Goal: Task Accomplishment & Management: Manage account settings

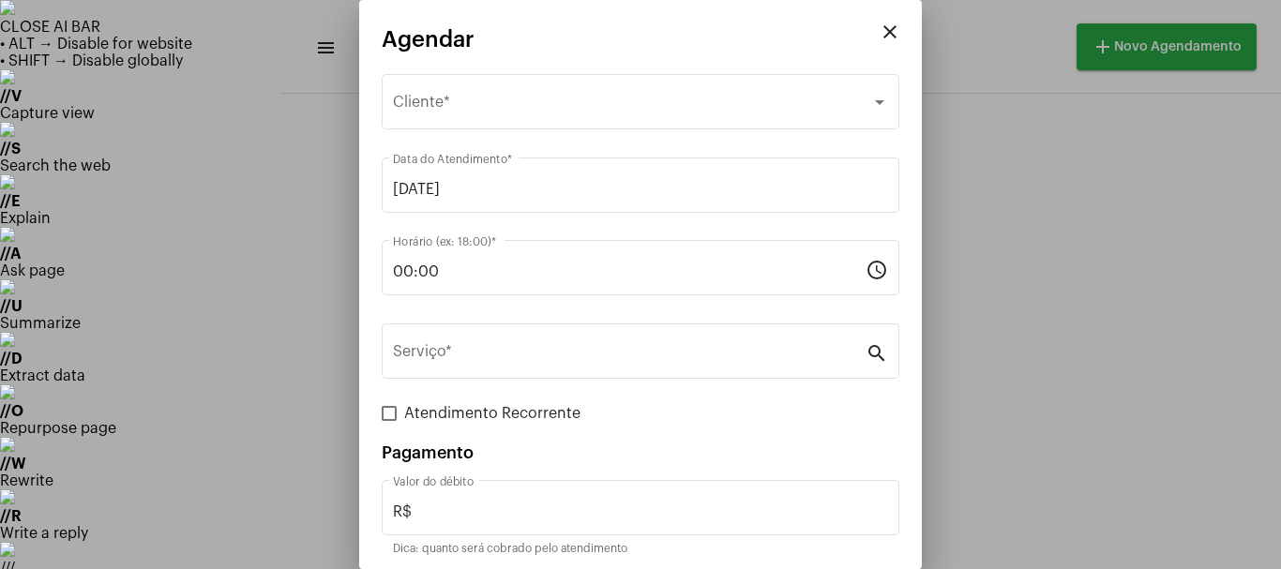
scroll to position [91, 0]
click at [878, 35] on mat-icon "close" at bounding box center [889, 32] width 22 height 22
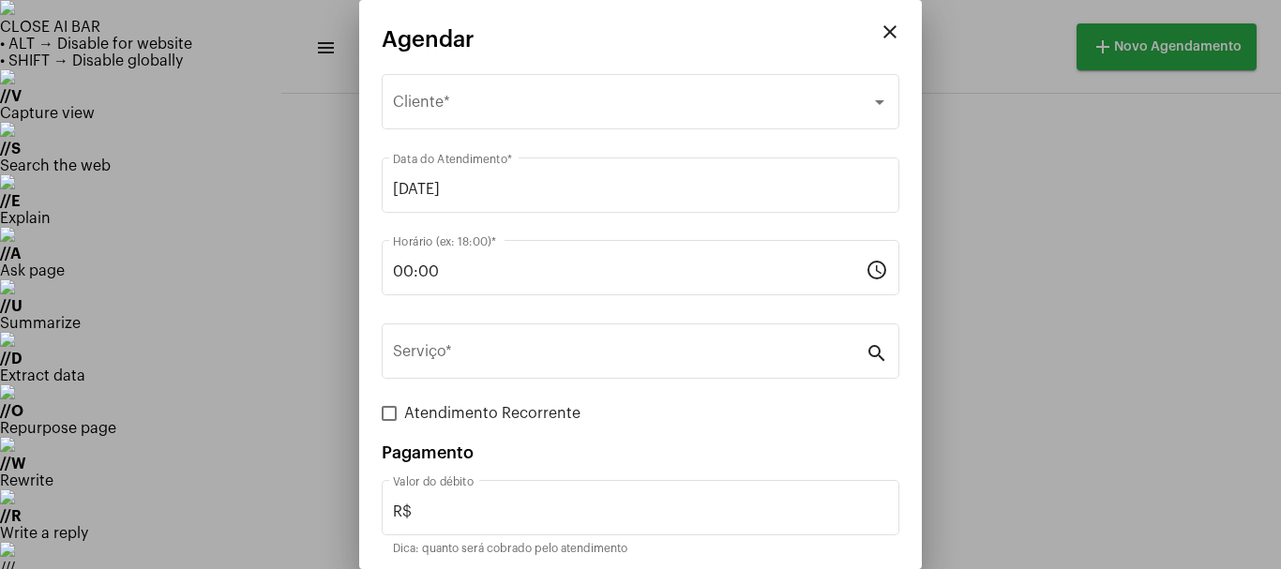
click at [960, 176] on div at bounding box center [640, 284] width 1281 height 569
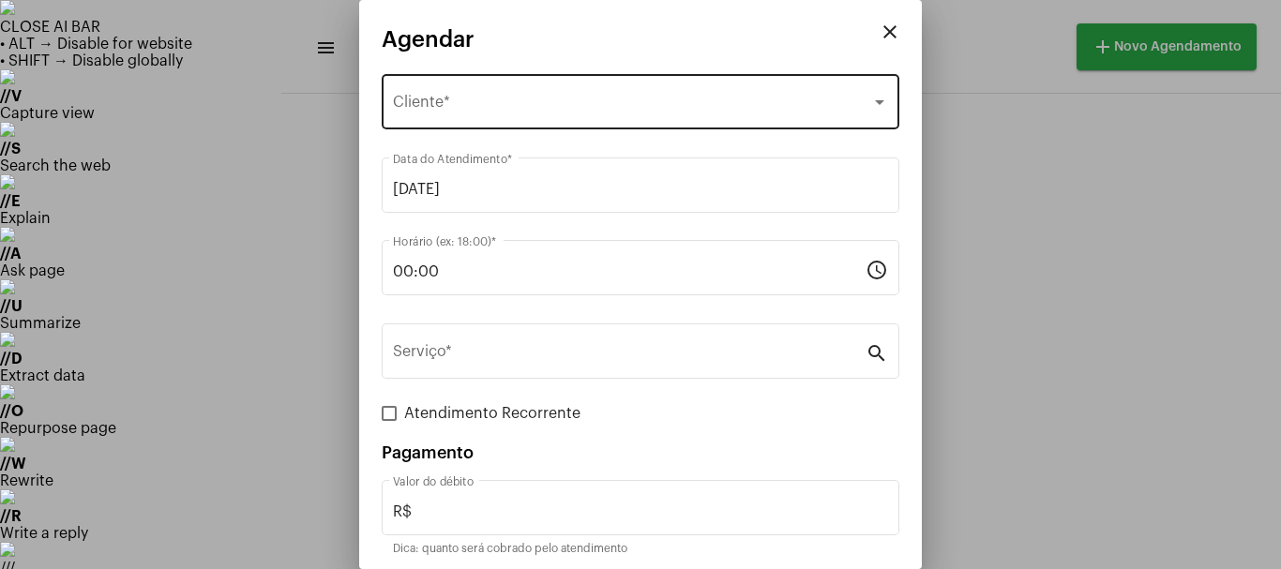
click at [424, 119] on div "Selecione o Cliente Cliente *" at bounding box center [640, 99] width 495 height 59
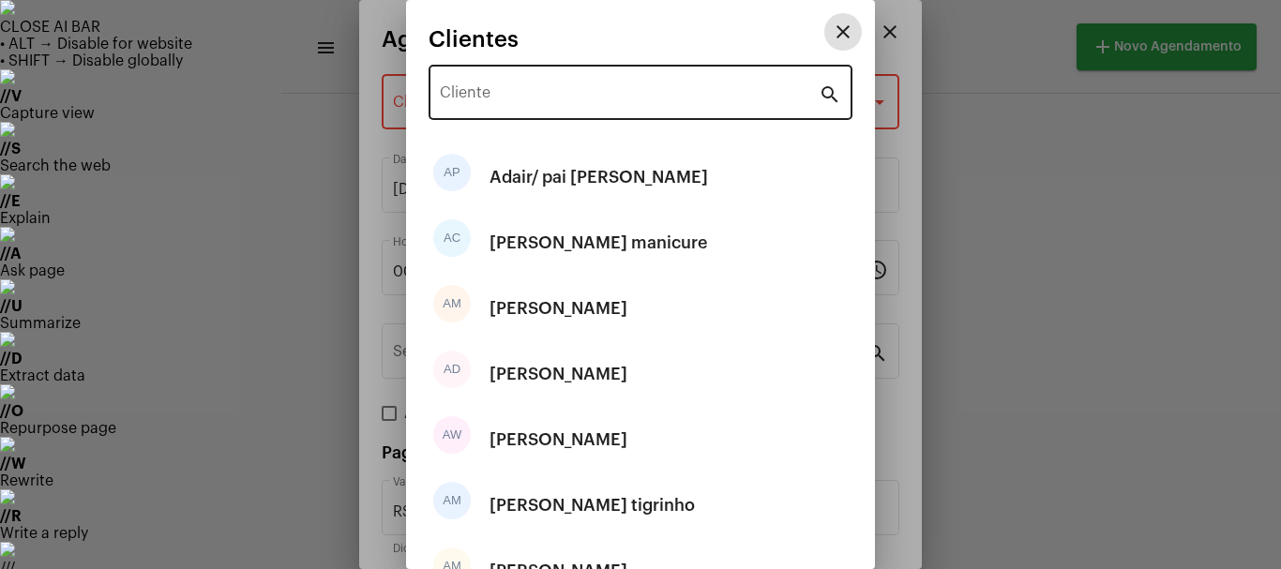
click at [521, 97] on input "Cliente" at bounding box center [629, 96] width 379 height 17
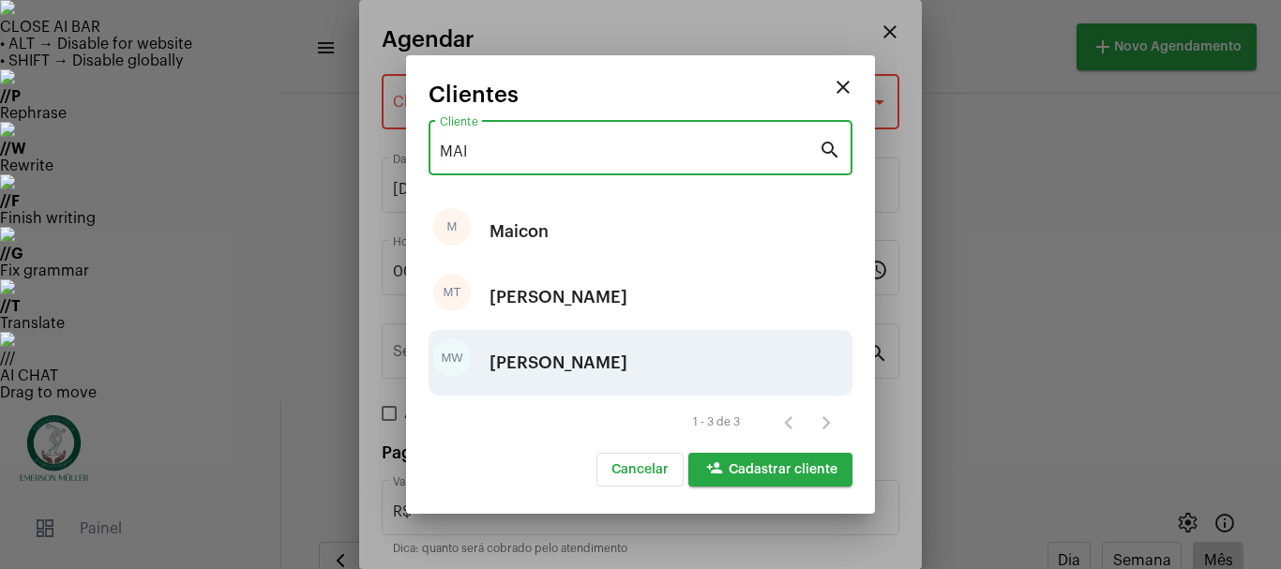
type input "MAI"
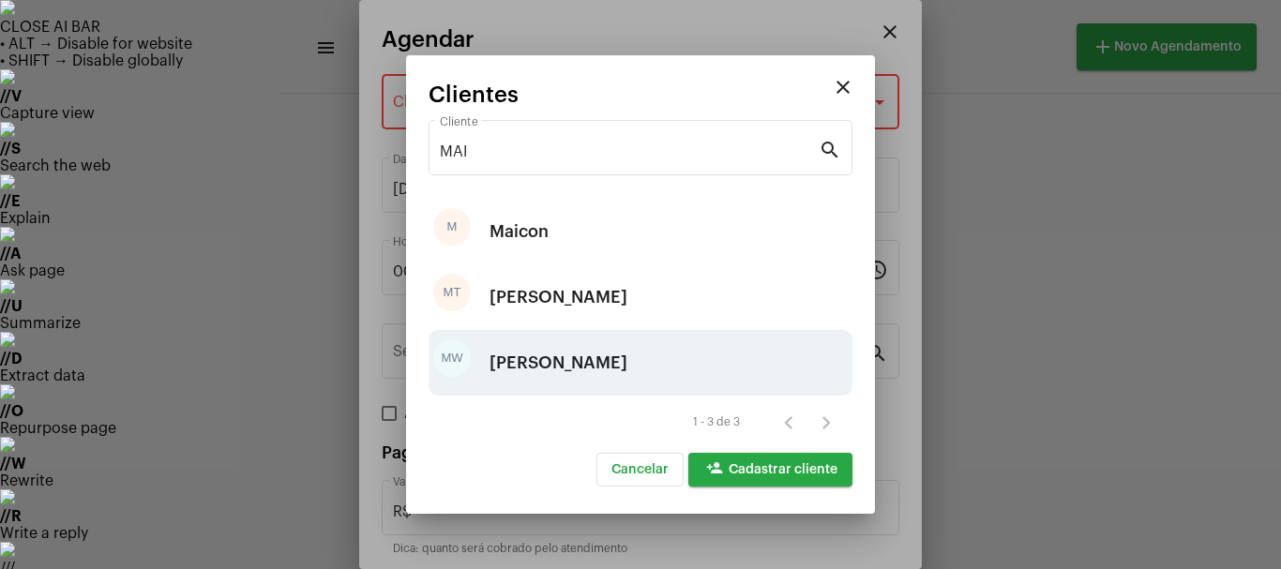
click at [527, 369] on div "[PERSON_NAME]" at bounding box center [558, 363] width 138 height 56
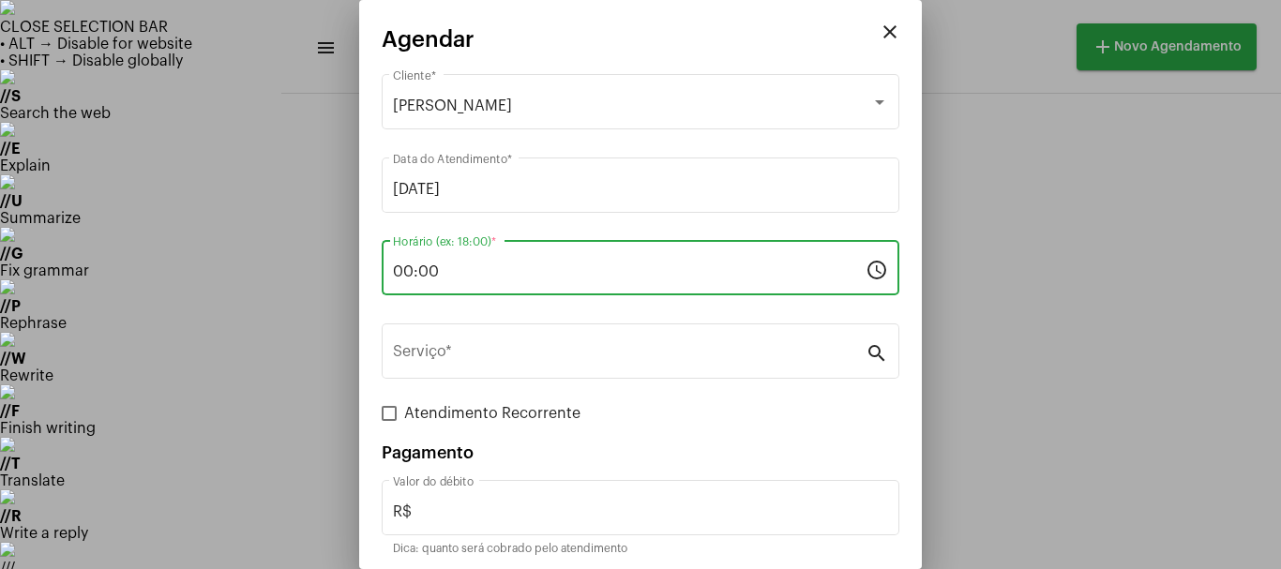
drag, startPoint x: 444, startPoint y: 269, endPoint x: 330, endPoint y: 294, distance: 117.1
click at [331, 294] on div "close Agendar Maicon Weigner Cliente * [DATE] Data do Atendimento * 00:00 Horár…" at bounding box center [640, 284] width 1281 height 569
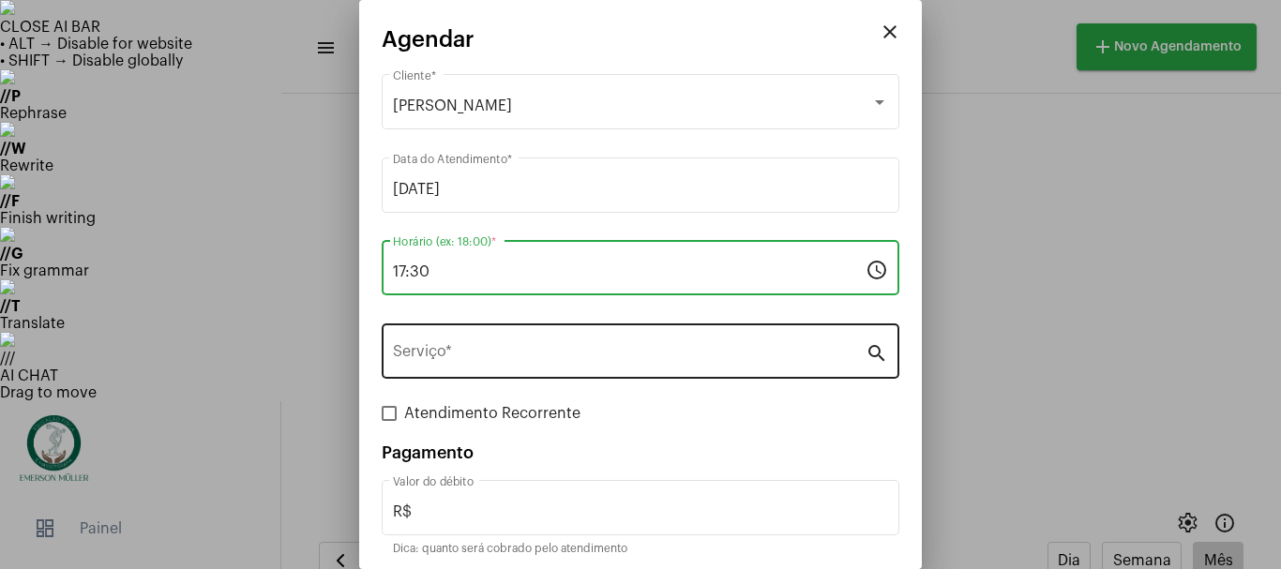
type input "17:30"
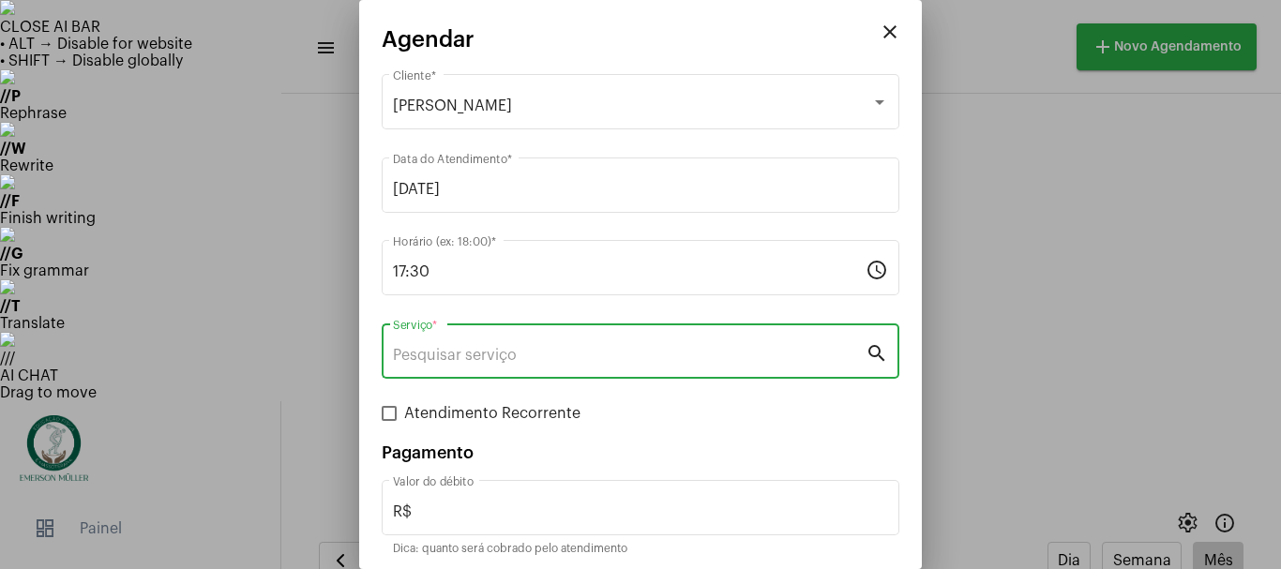
click at [435, 352] on input "Serviço *" at bounding box center [629, 355] width 472 height 17
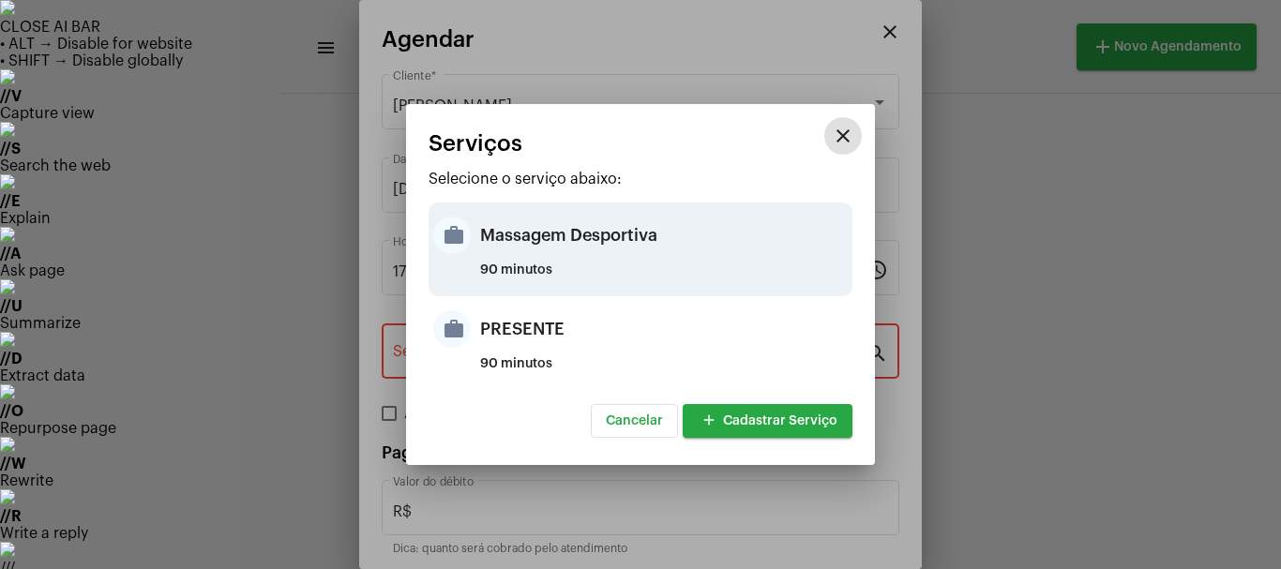
click at [446, 245] on mat-icon "work" at bounding box center [451, 235] width 37 height 37
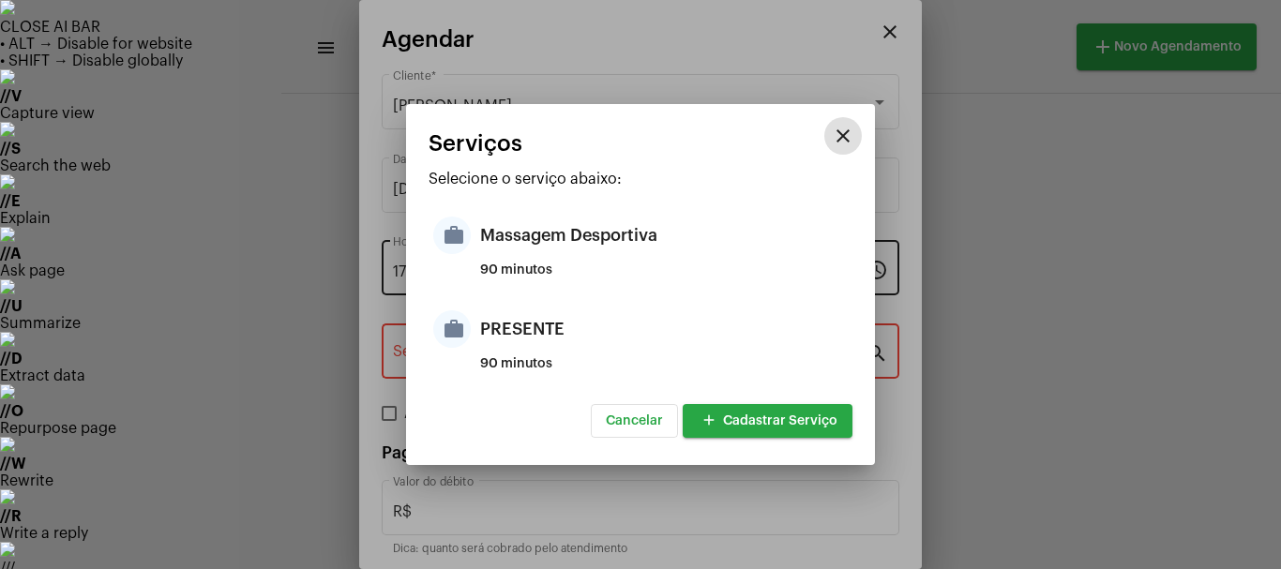
type input "Massagem Desportiva"
type input "R$ 120"
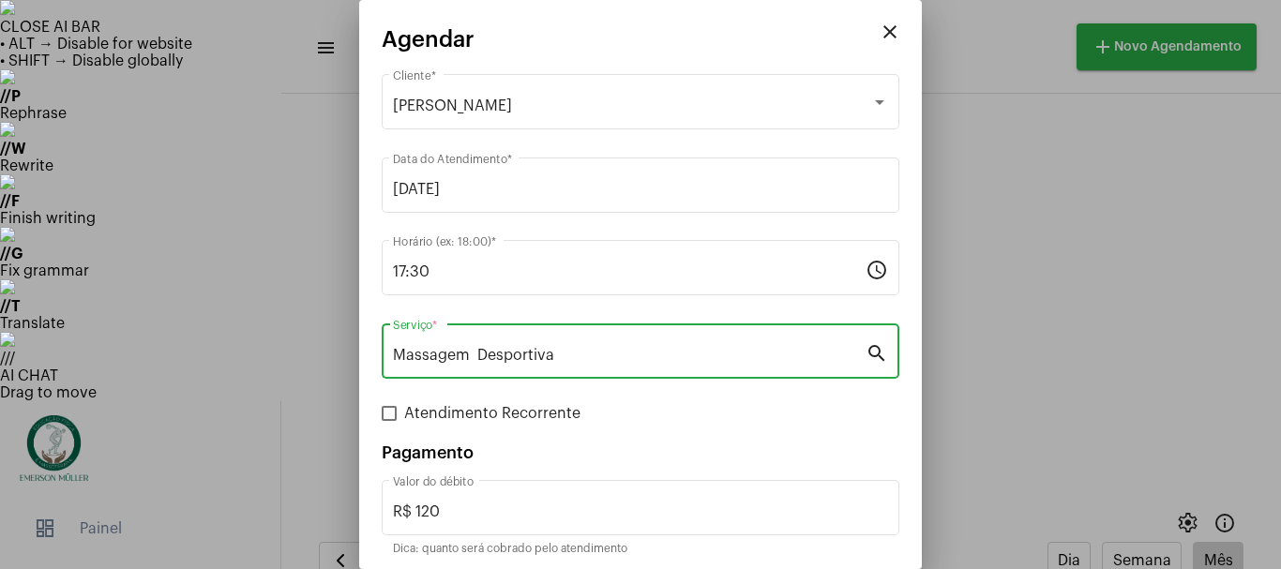
scroll to position [70, 0]
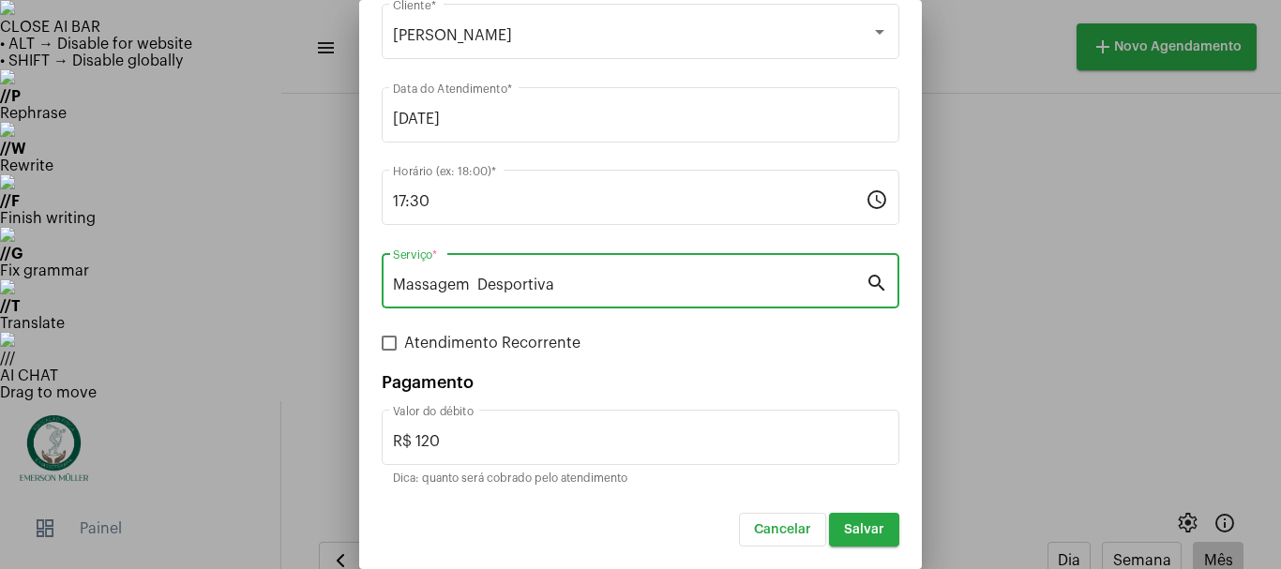
click at [844, 534] on span "Salvar" at bounding box center [864, 529] width 40 height 13
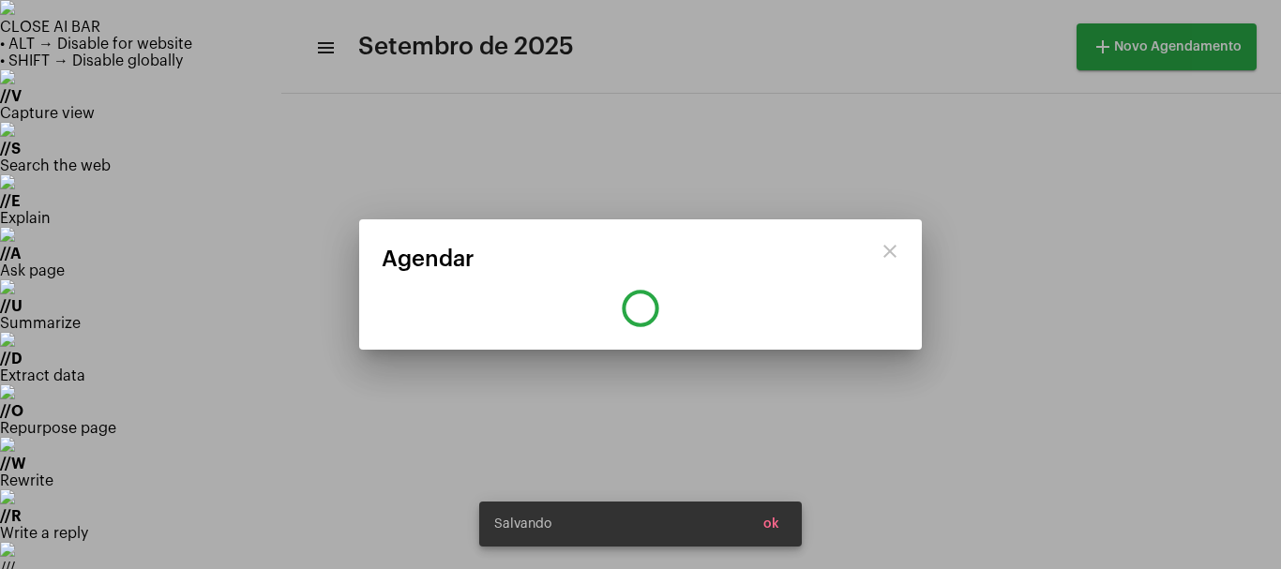
scroll to position [0, 0]
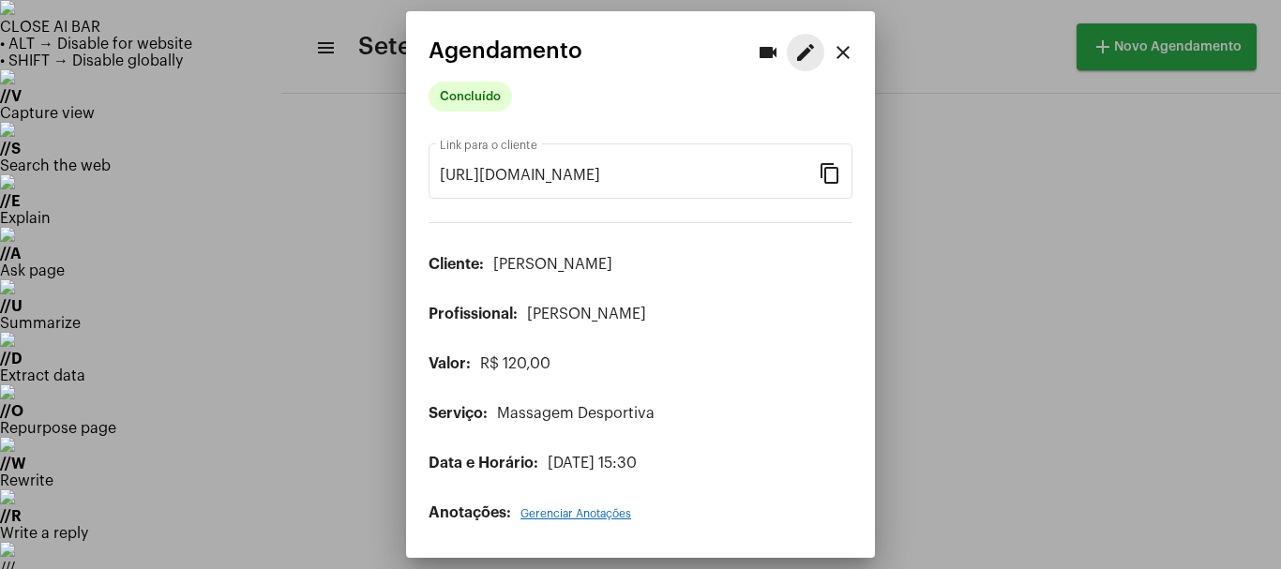
click at [798, 63] on mat-icon "edit" at bounding box center [805, 52] width 22 height 22
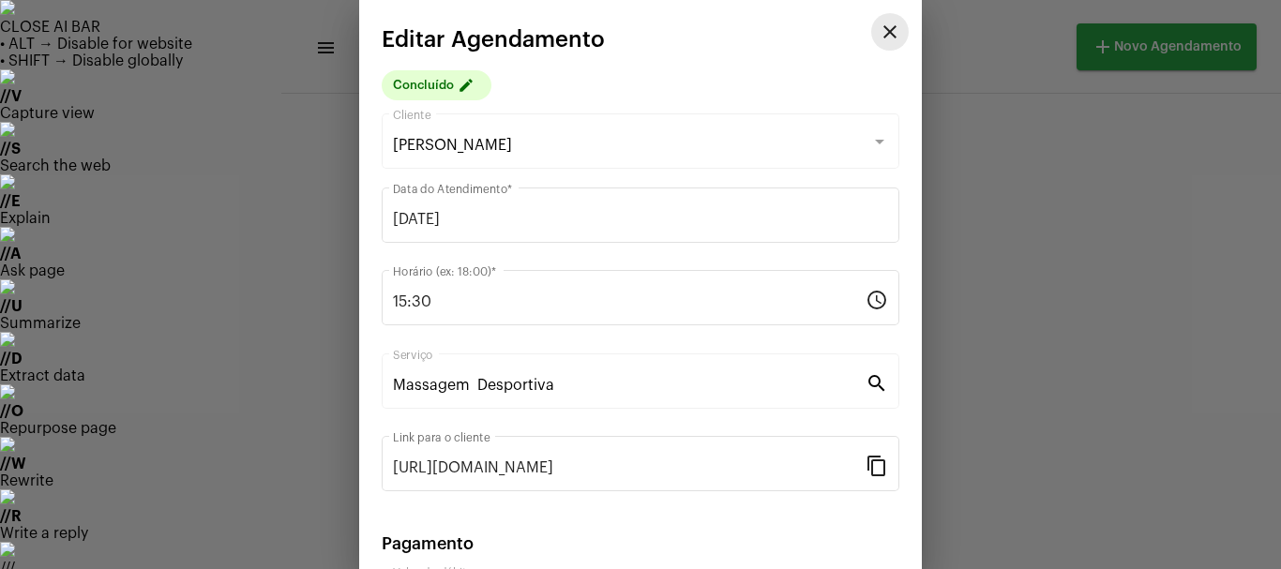
click at [881, 35] on mat-icon "close" at bounding box center [889, 32] width 22 height 22
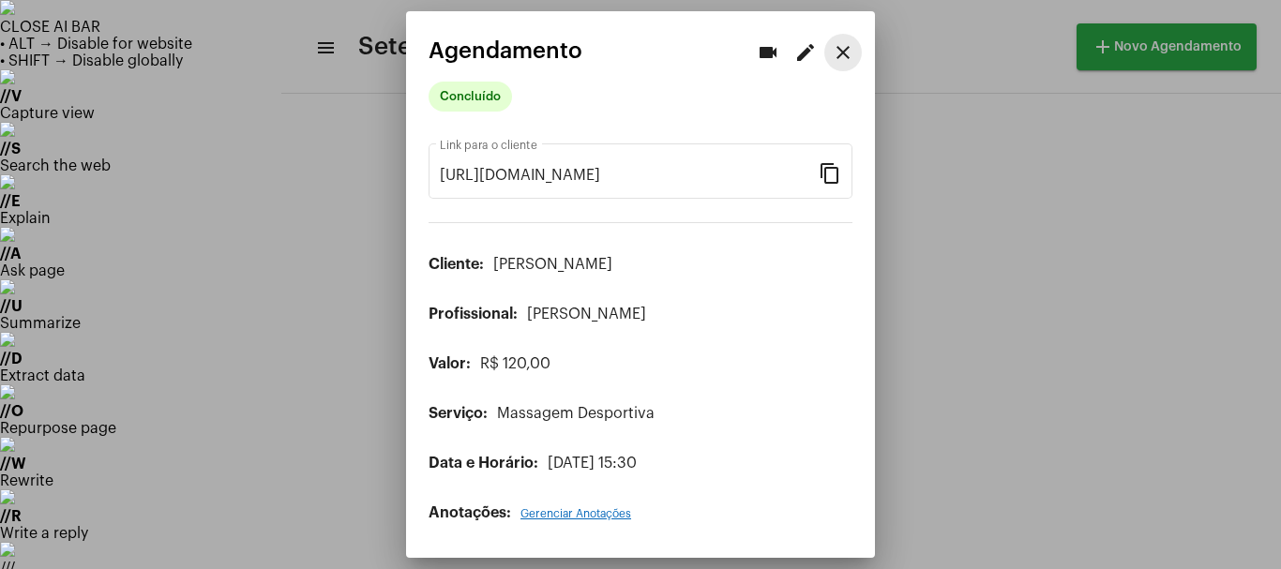
click at [839, 45] on mat-icon "close" at bounding box center [843, 52] width 22 height 22
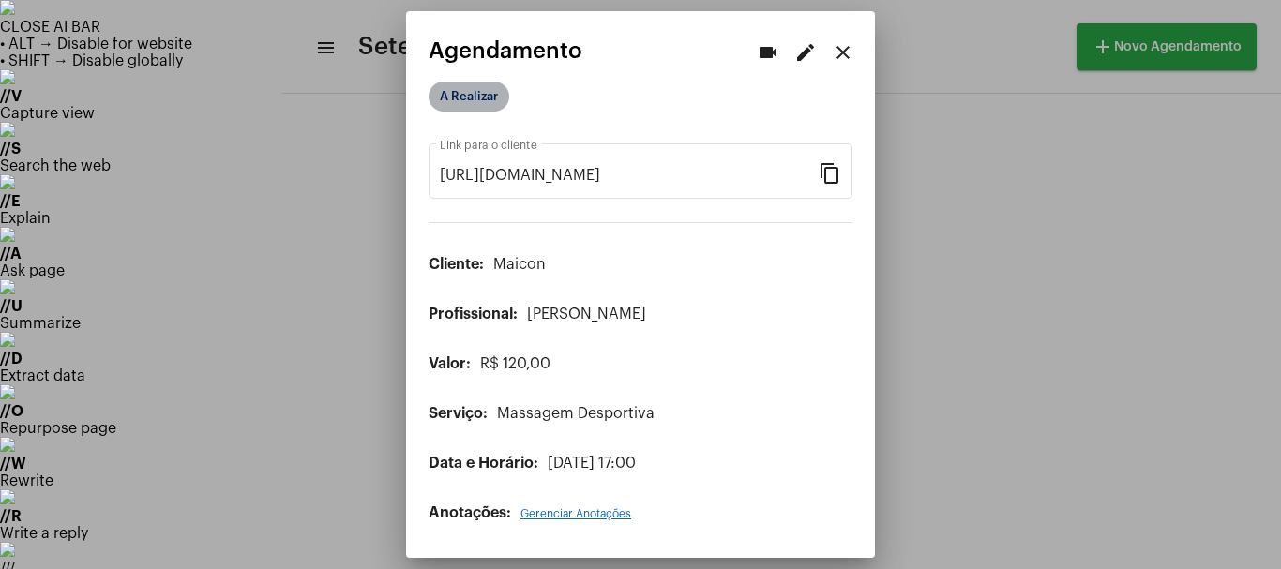
click at [454, 93] on mat-chip "A Realizar" at bounding box center [468, 97] width 81 height 30
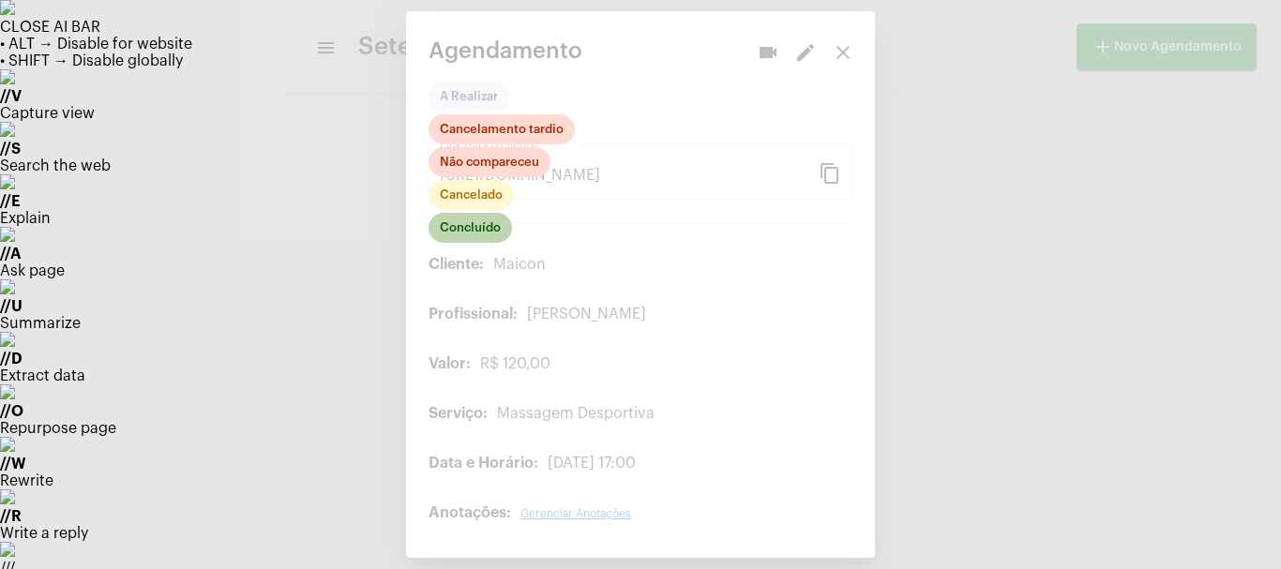
click at [501, 232] on mat-chip "Concluído" at bounding box center [469, 228] width 83 height 30
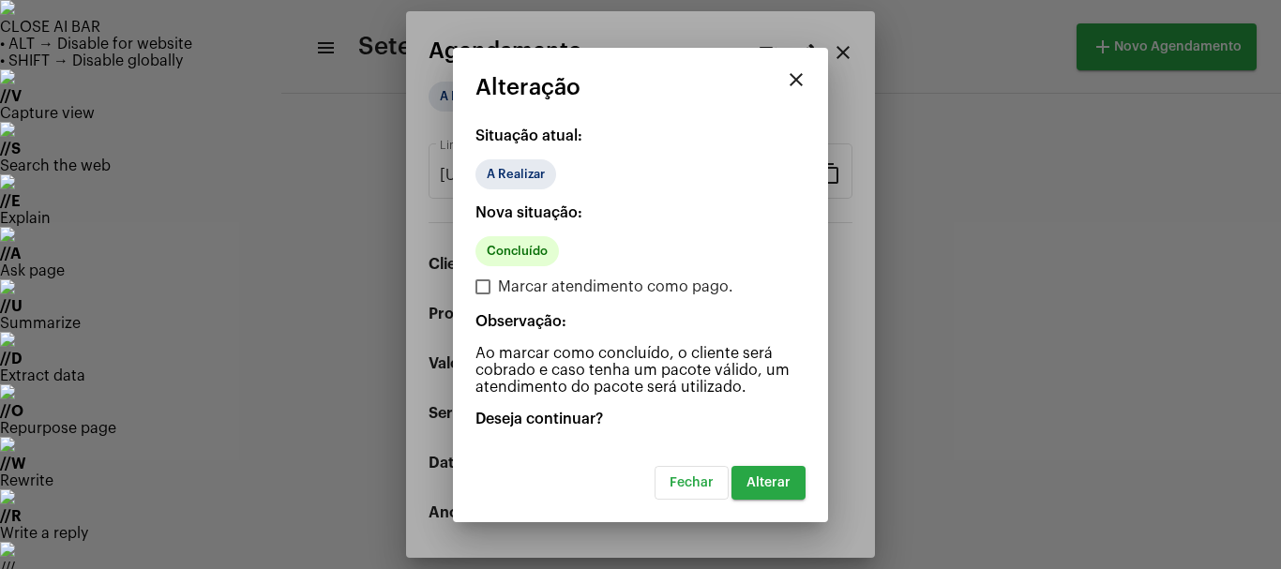
click at [773, 499] on button "Alterar" at bounding box center [768, 483] width 74 height 34
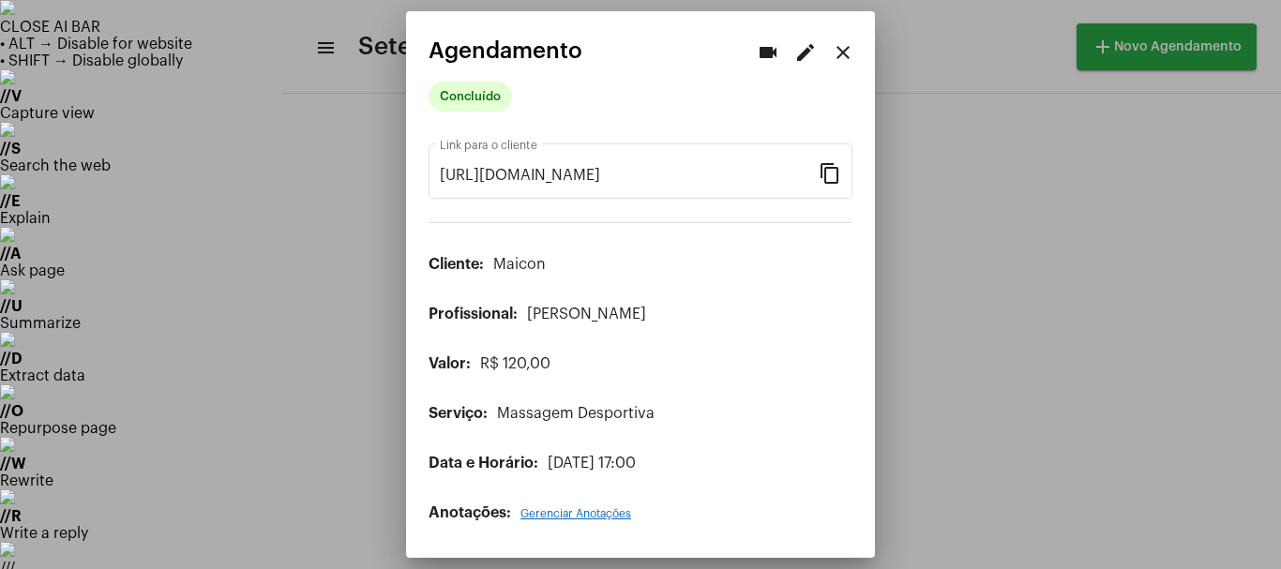
click at [122, 260] on div at bounding box center [640, 284] width 1281 height 569
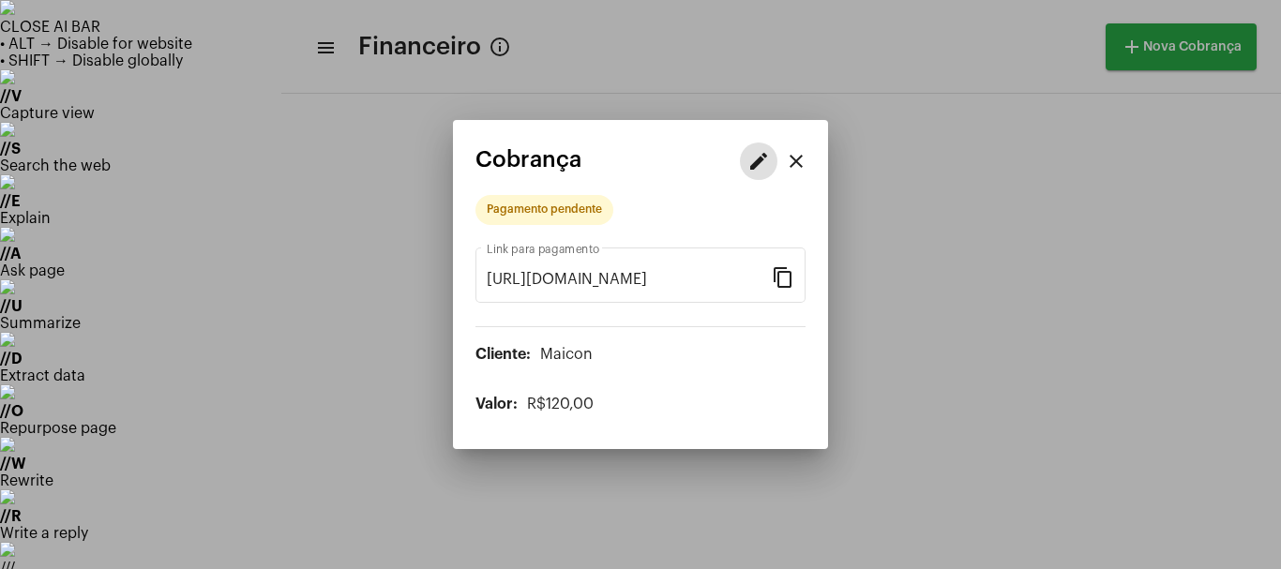
click at [753, 176] on button "edit" at bounding box center [758, 160] width 37 height 37
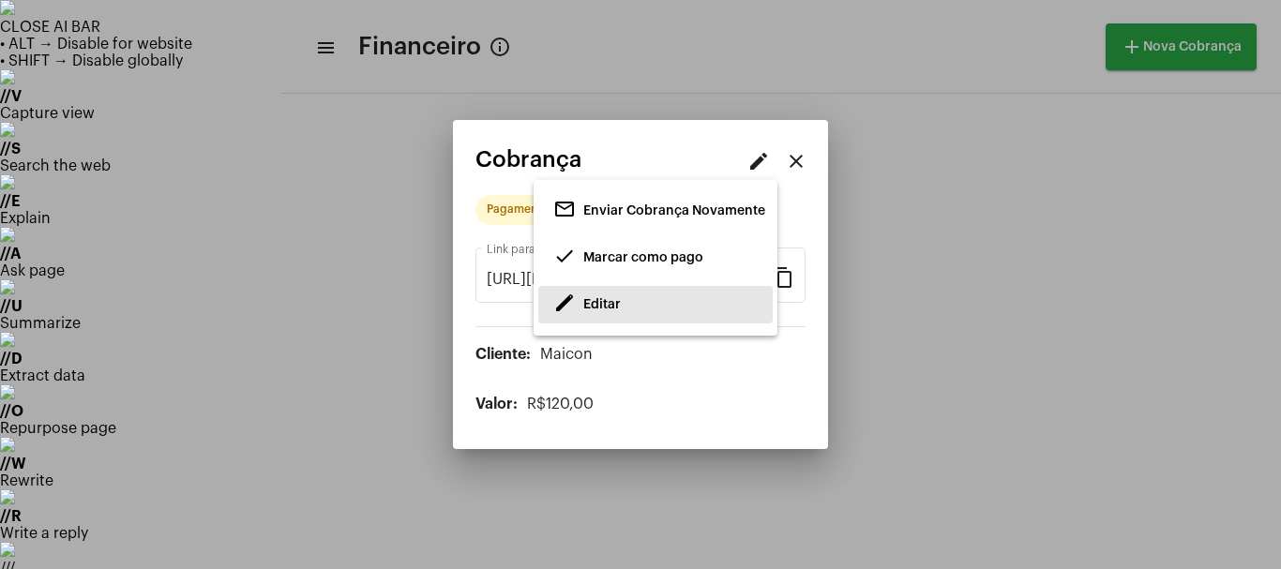
click at [601, 298] on span "Editar" at bounding box center [601, 304] width 37 height 13
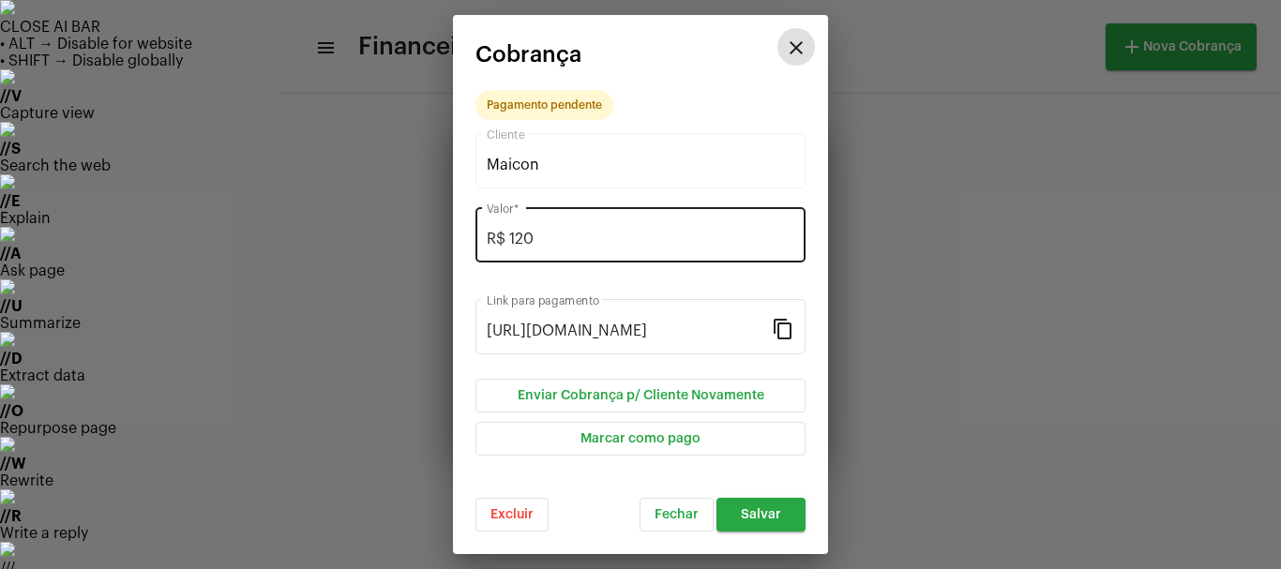
click at [526, 249] on div "R$ 120 Valor *" at bounding box center [640, 232] width 307 height 59
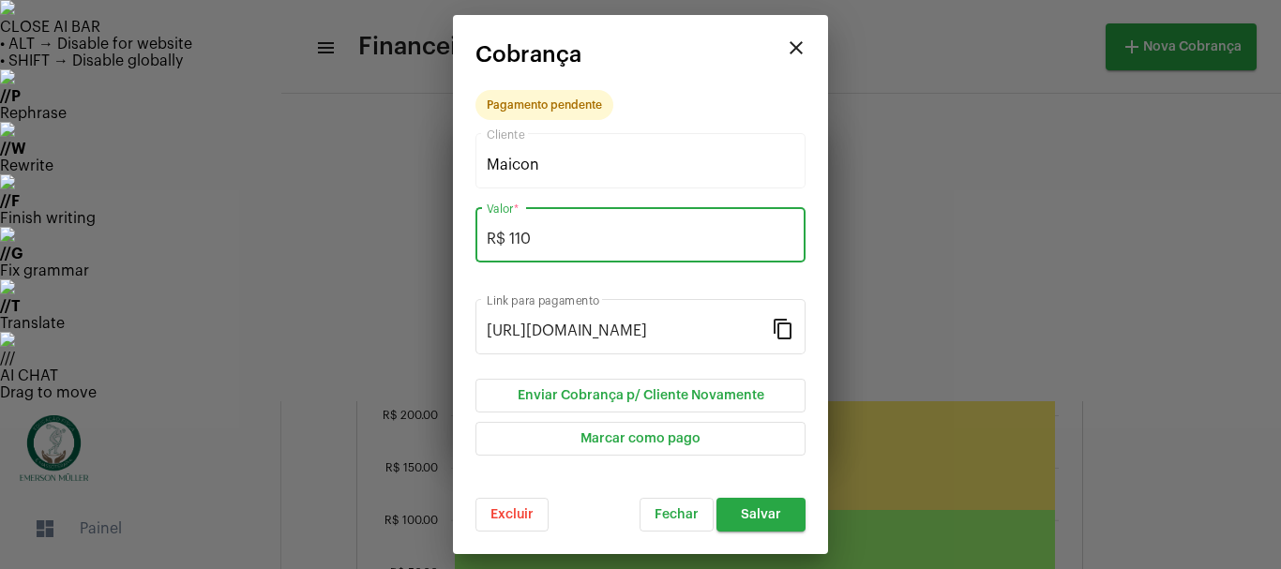
type input "R$ 110"
click at [752, 505] on button "Salvar" at bounding box center [760, 515] width 89 height 34
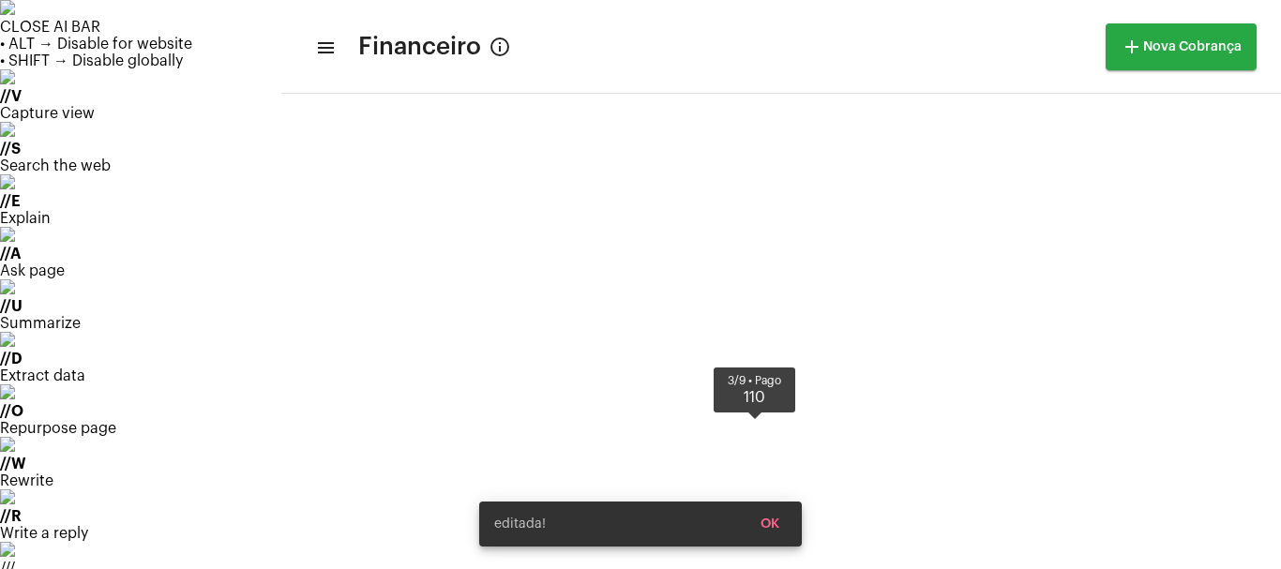
scroll to position [631, 0]
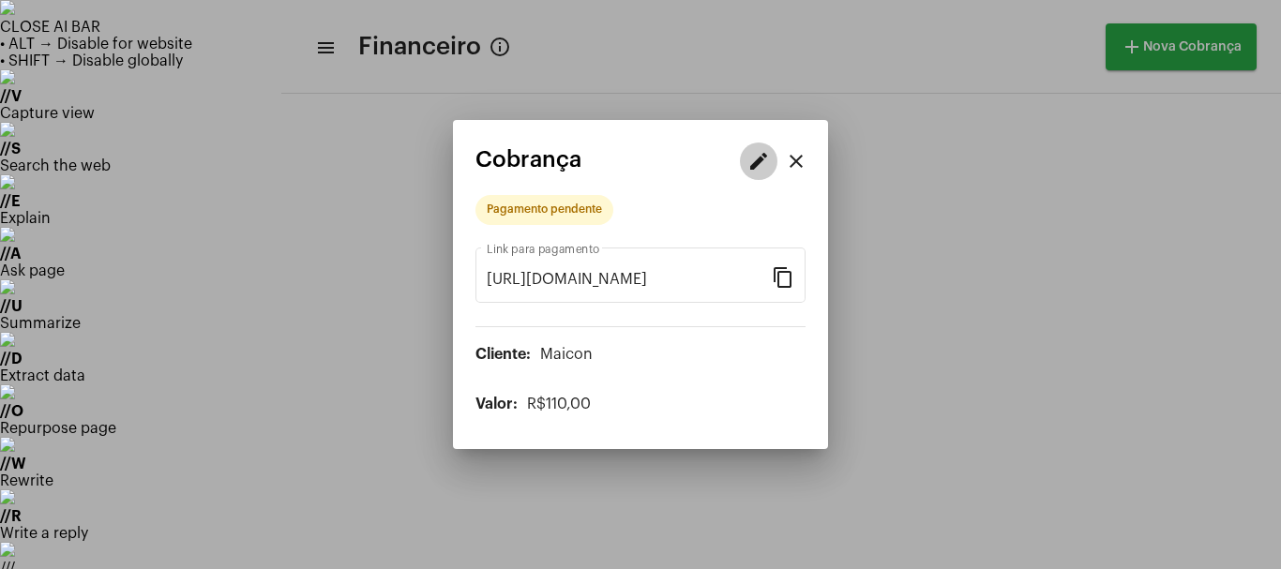
click at [750, 150] on mat-icon "edit" at bounding box center [758, 161] width 22 height 22
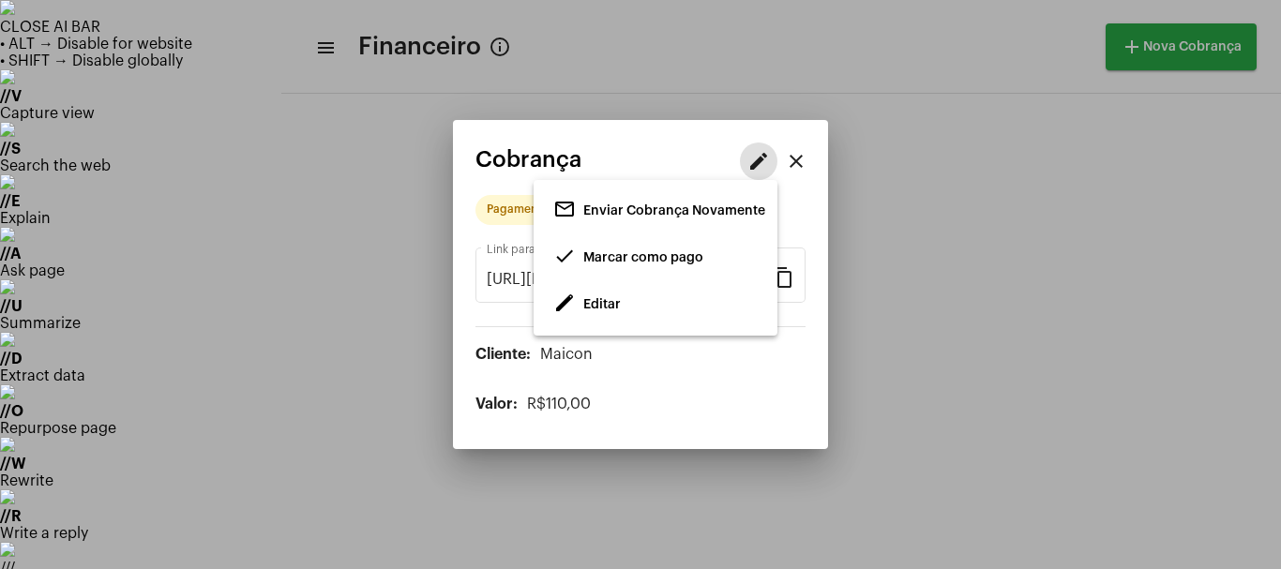
click at [615, 251] on span "done Marcar como pago" at bounding box center [628, 258] width 150 height 34
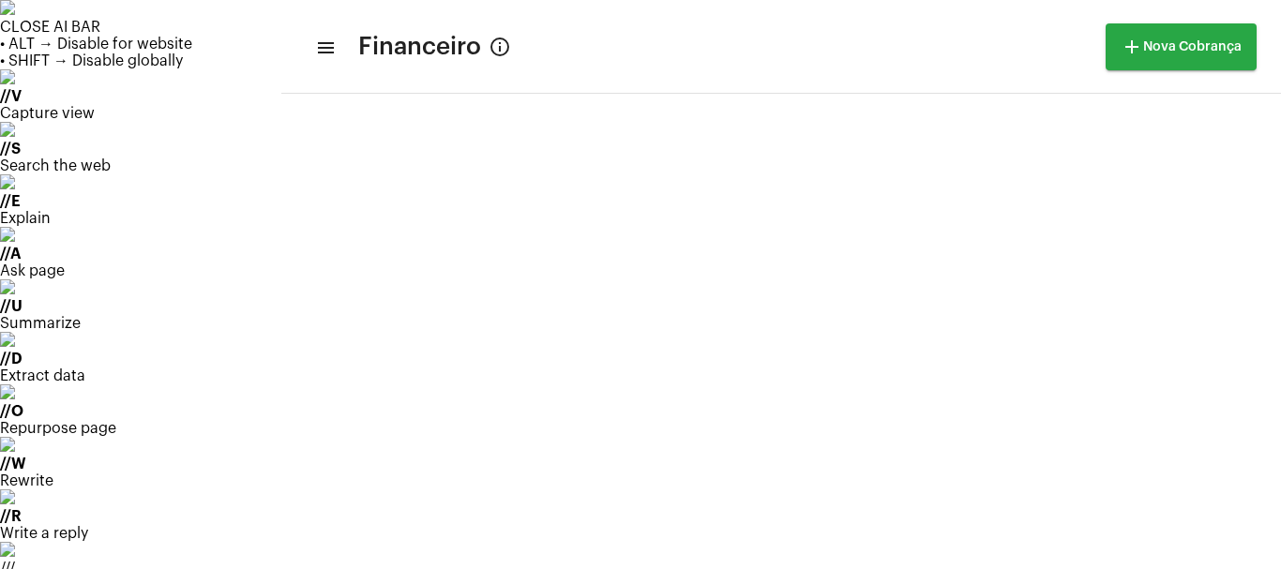
scroll to position [6, 0]
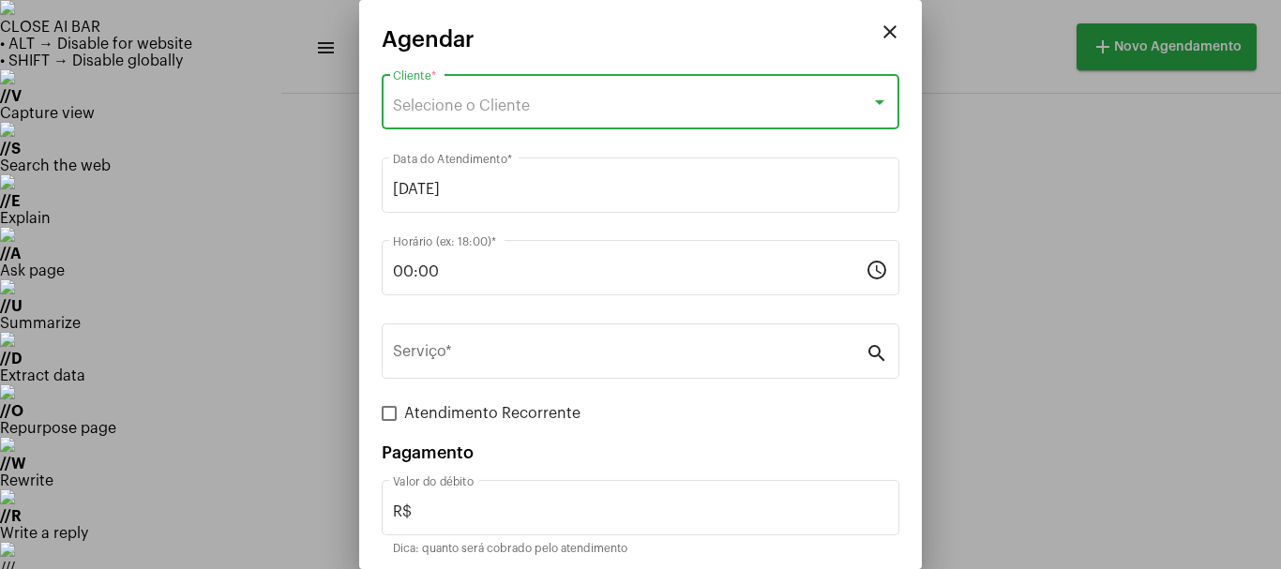
click at [479, 102] on span "Selecione o Cliente" at bounding box center [461, 105] width 137 height 15
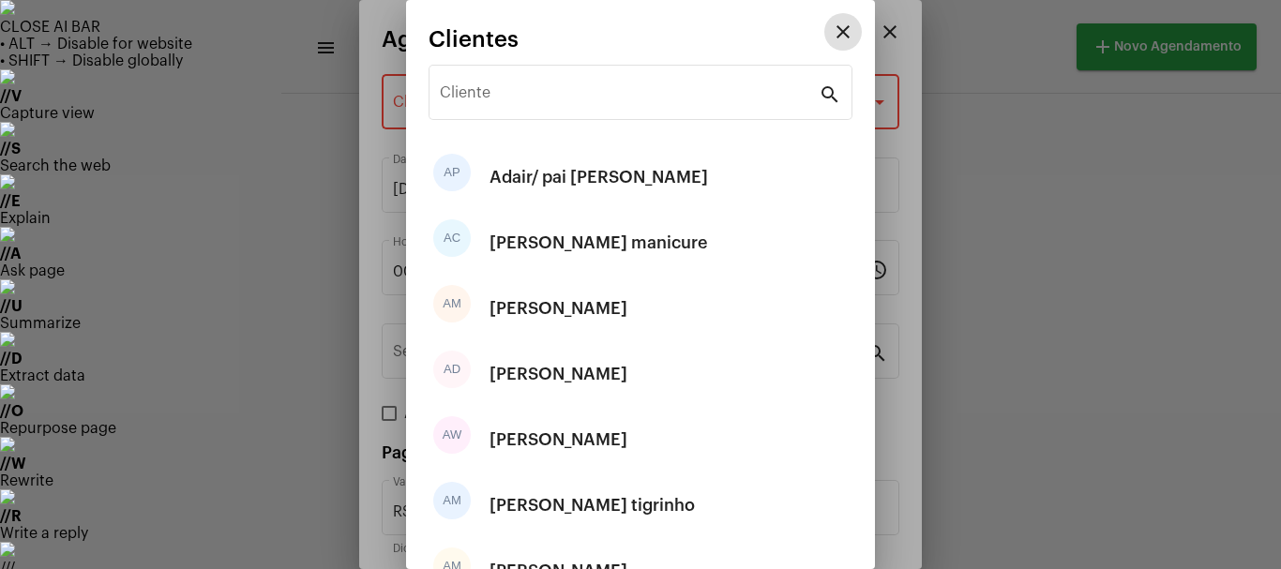
click at [477, 99] on input "Cliente" at bounding box center [629, 96] width 379 height 17
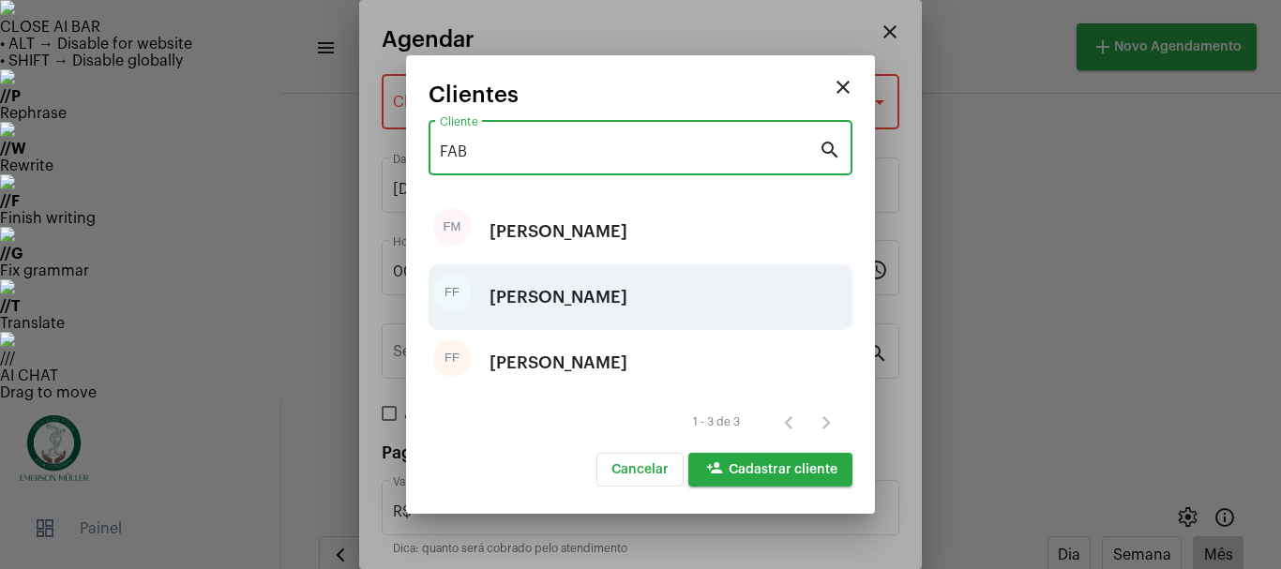
type input "FAB"
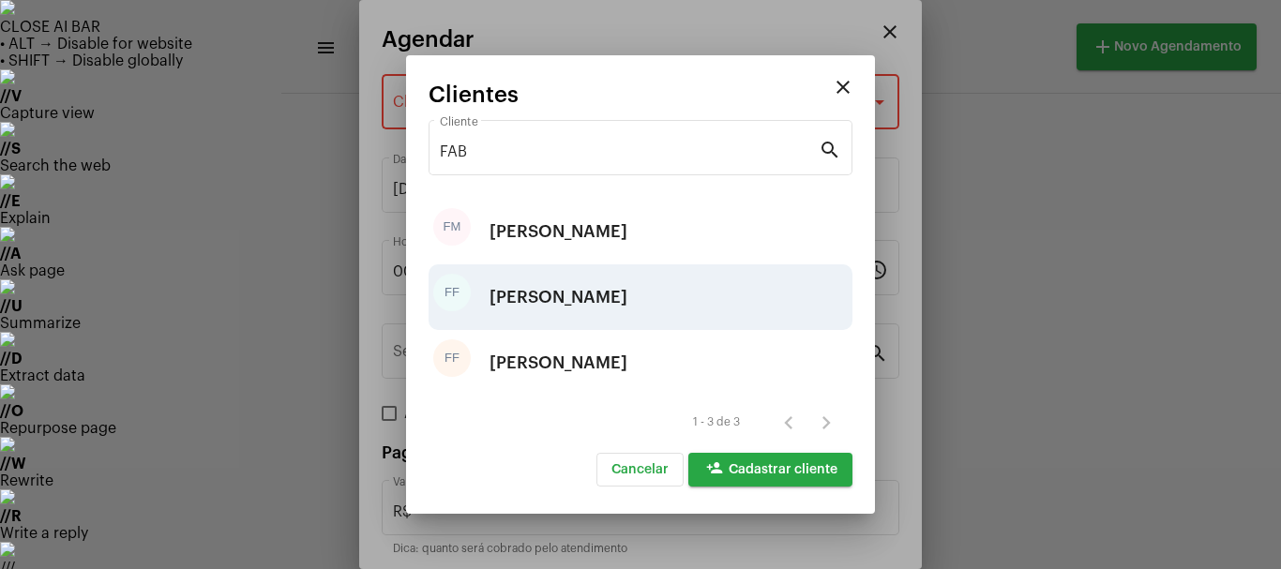
click at [527, 292] on div "[PERSON_NAME]" at bounding box center [558, 297] width 138 height 56
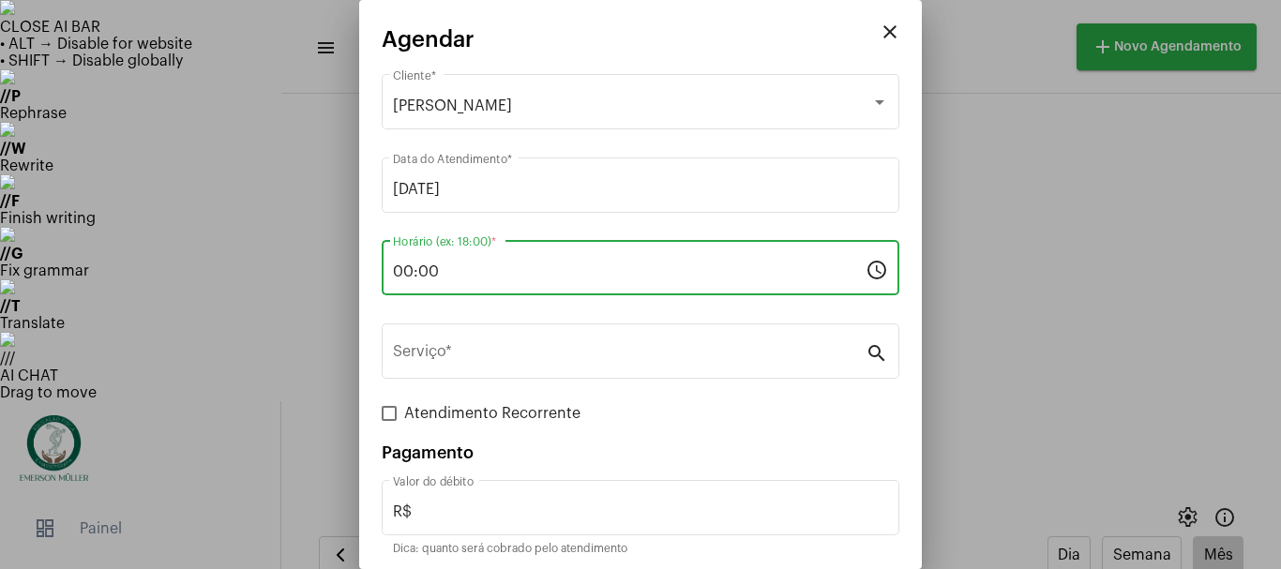
drag, startPoint x: 458, startPoint y: 265, endPoint x: 331, endPoint y: 272, distance: 127.7
click at [331, 272] on div "close Agendar [PERSON_NAME] Cliente * [DATE] Data do Atendimento * 00:00 Horári…" at bounding box center [640, 284] width 1281 height 569
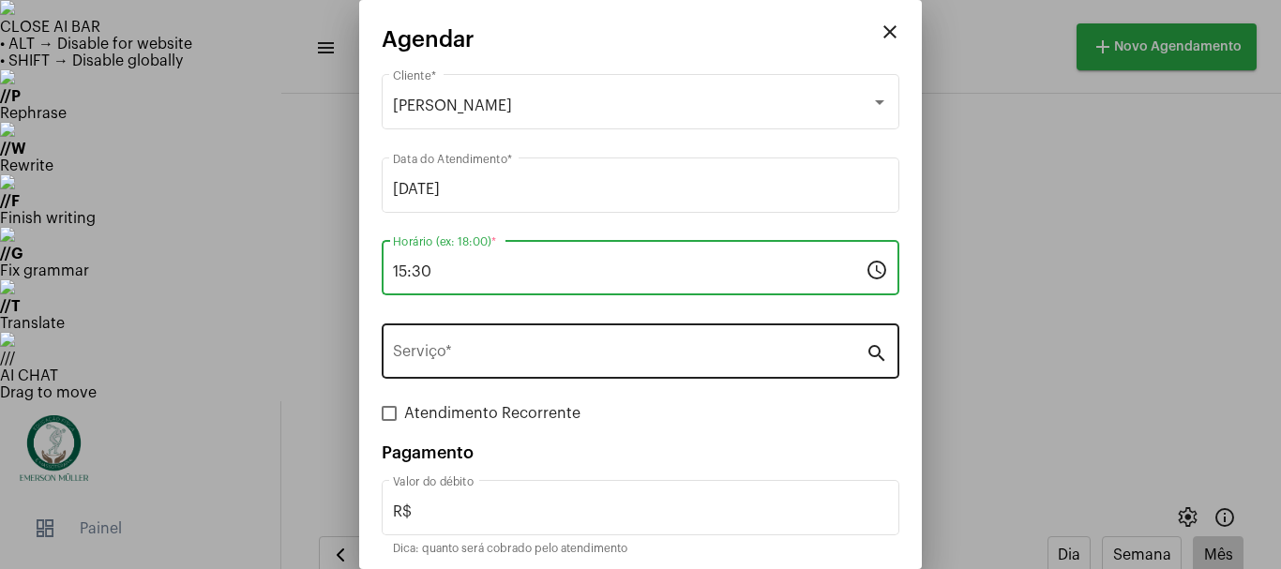
type input "15:30"
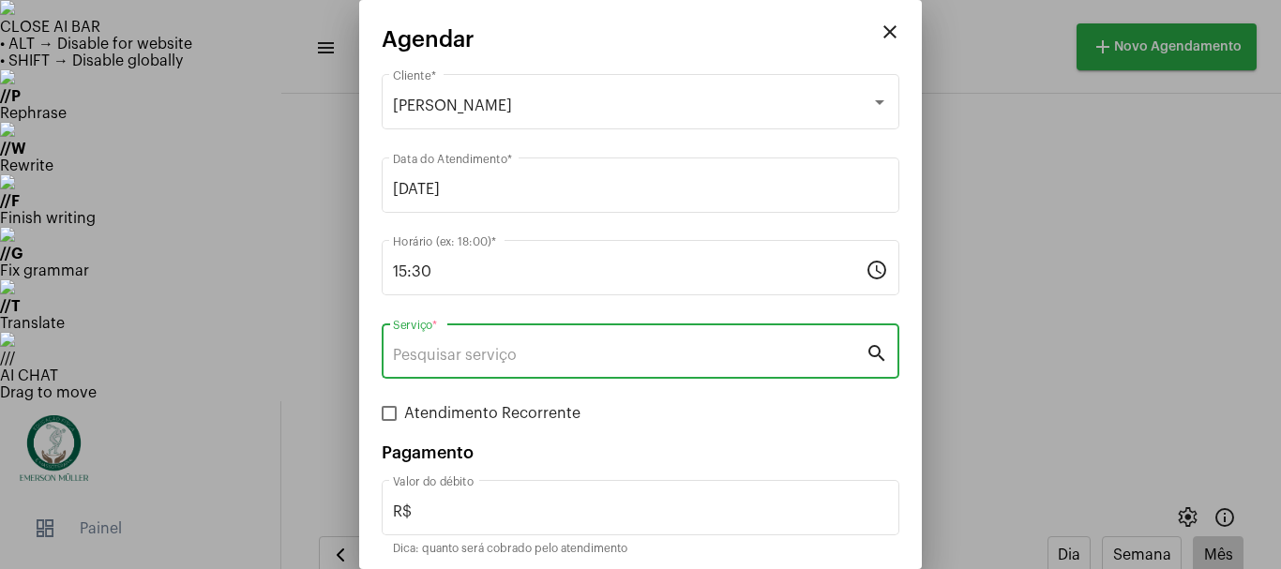
click at [448, 362] on input "Serviço *" at bounding box center [629, 355] width 472 height 17
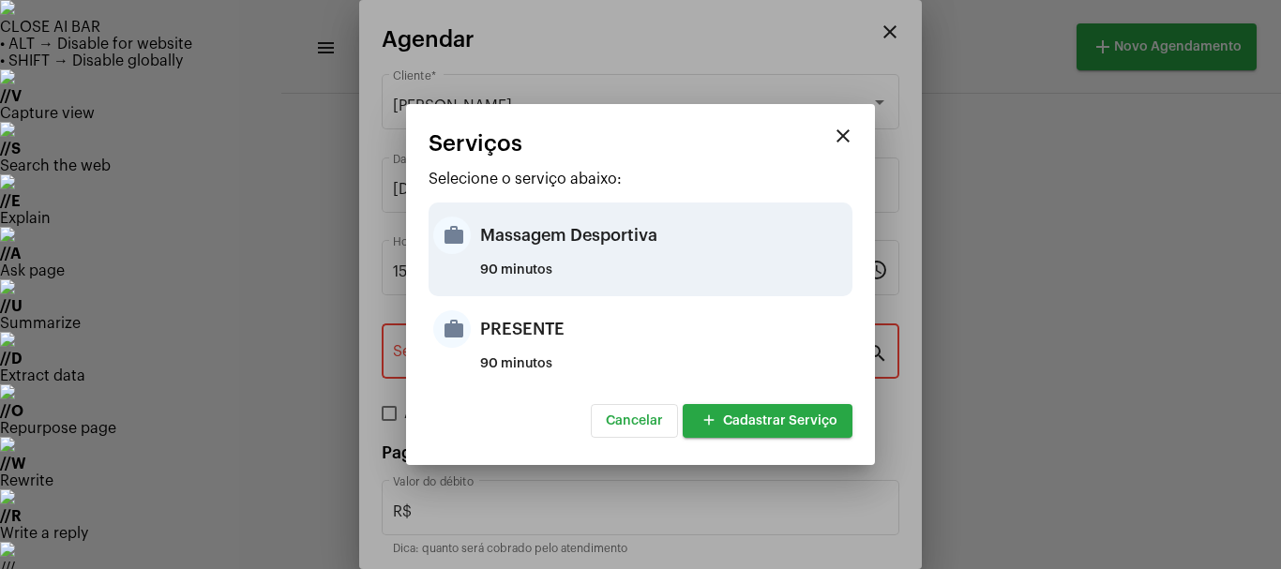
click at [464, 236] on mat-icon "work" at bounding box center [451, 235] width 37 height 37
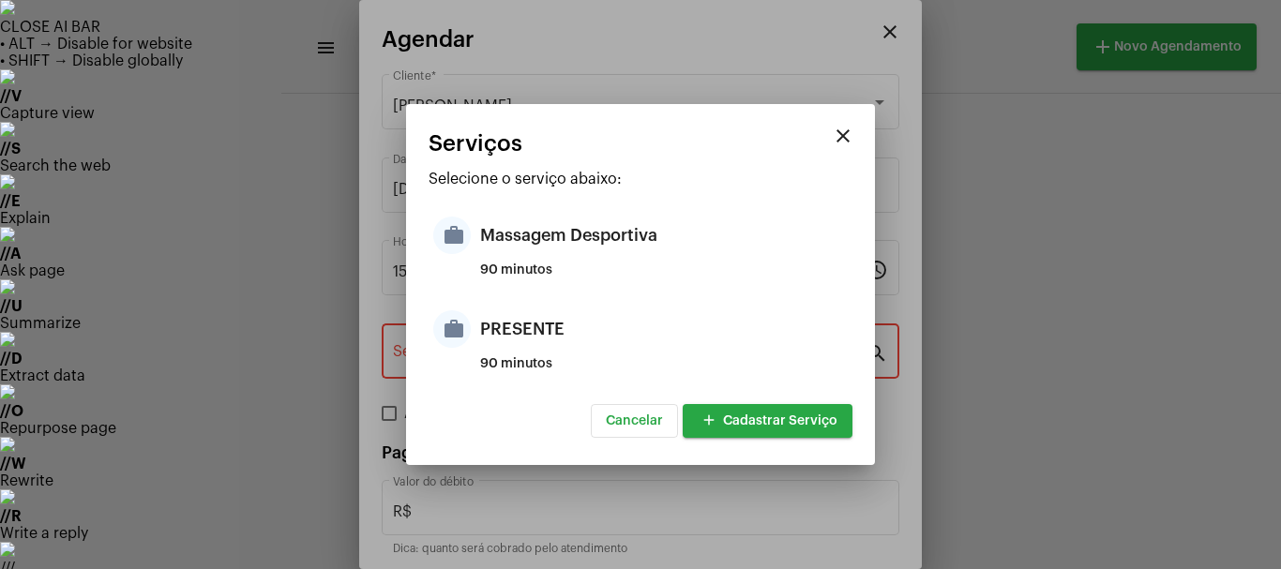
type input "Massagem Desportiva"
type input "R$ 120"
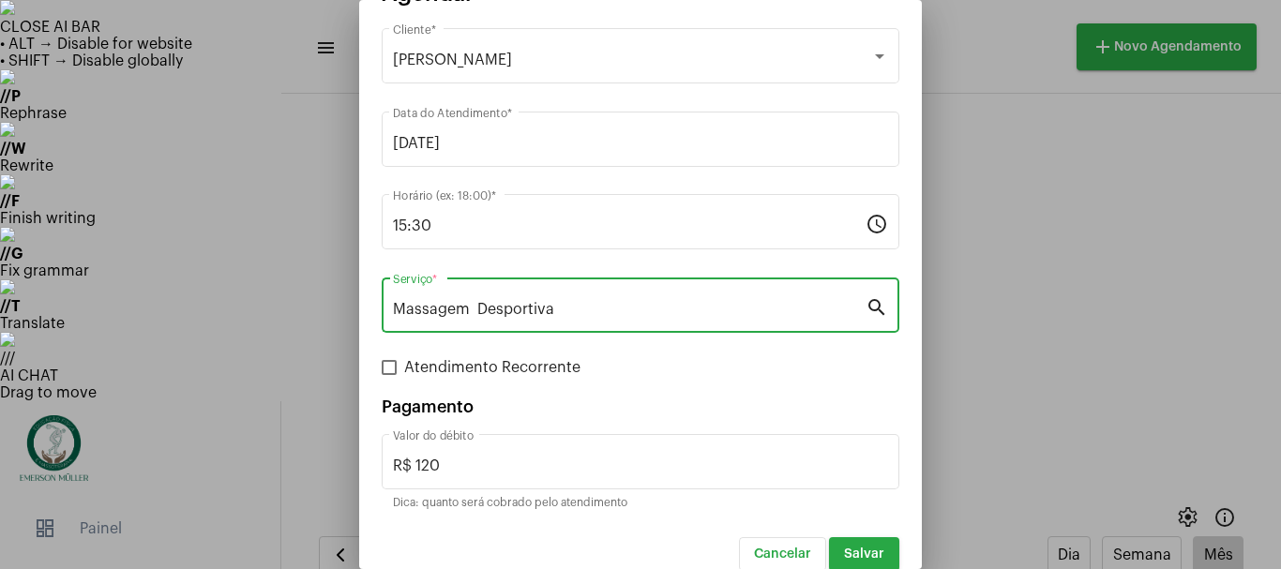
scroll to position [70, 0]
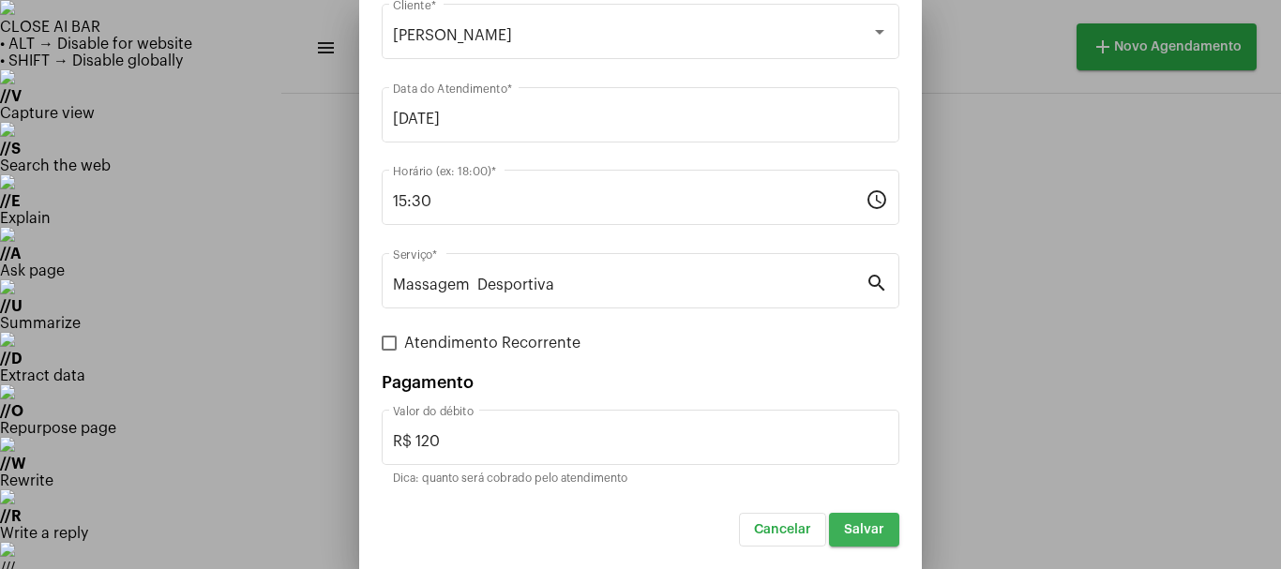
click at [861, 529] on span "Salvar" at bounding box center [864, 529] width 40 height 13
